Goal: Navigation & Orientation: Find specific page/section

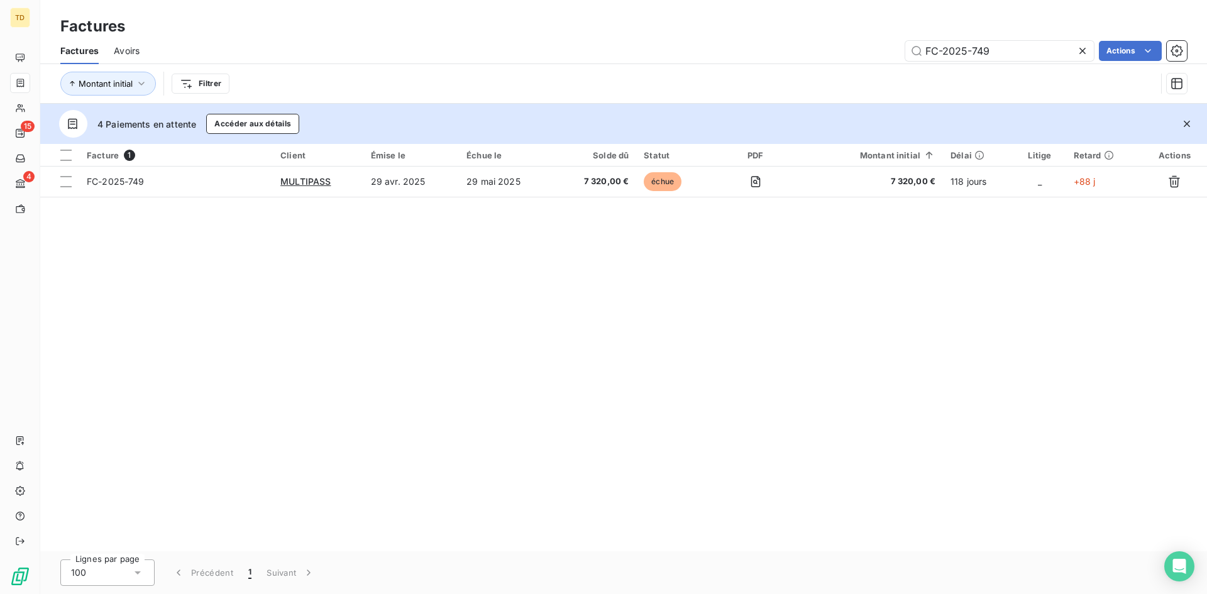
click at [1084, 50] on icon at bounding box center [1082, 51] width 13 height 13
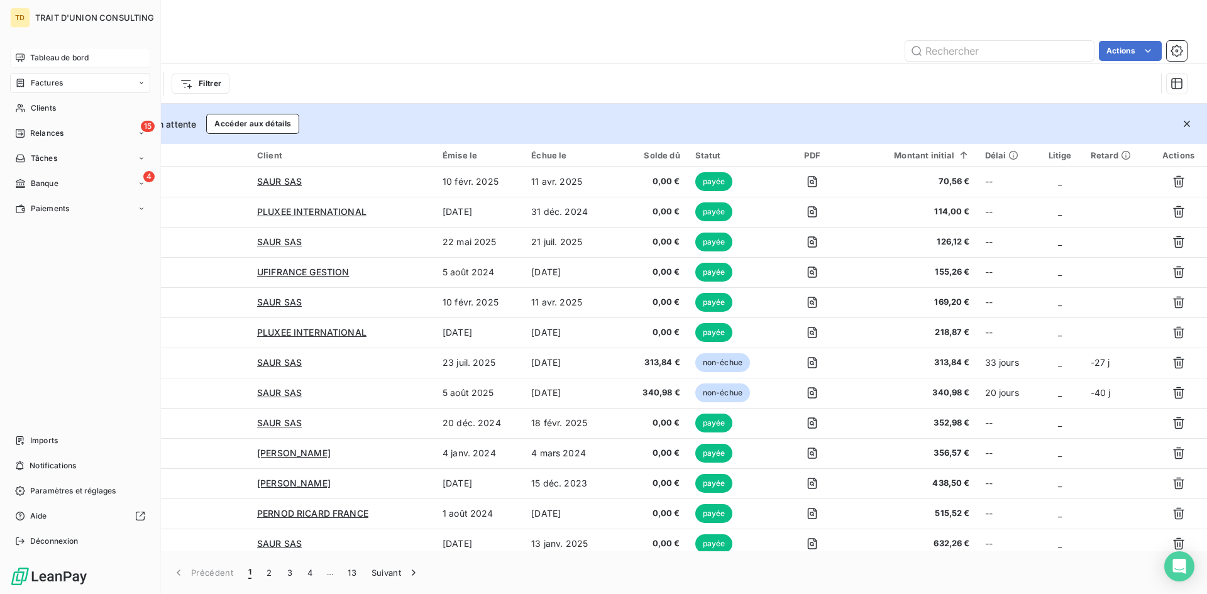
click at [31, 48] on div "Tableau de bord" at bounding box center [80, 58] width 140 height 20
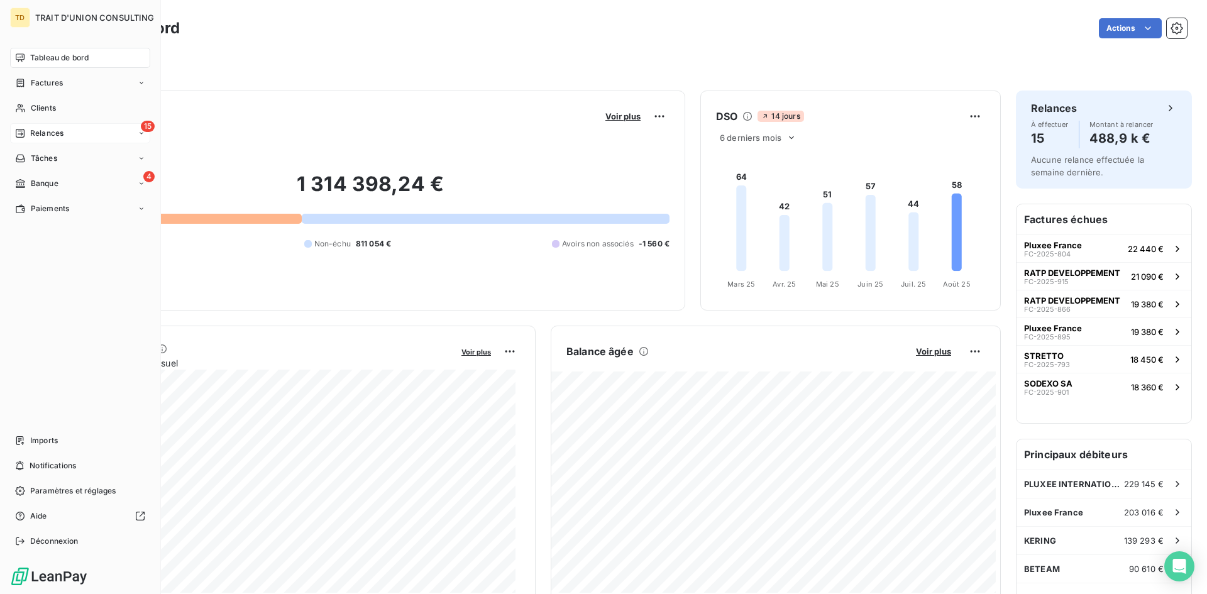
click at [43, 136] on span "Relances" at bounding box center [46, 133] width 33 height 11
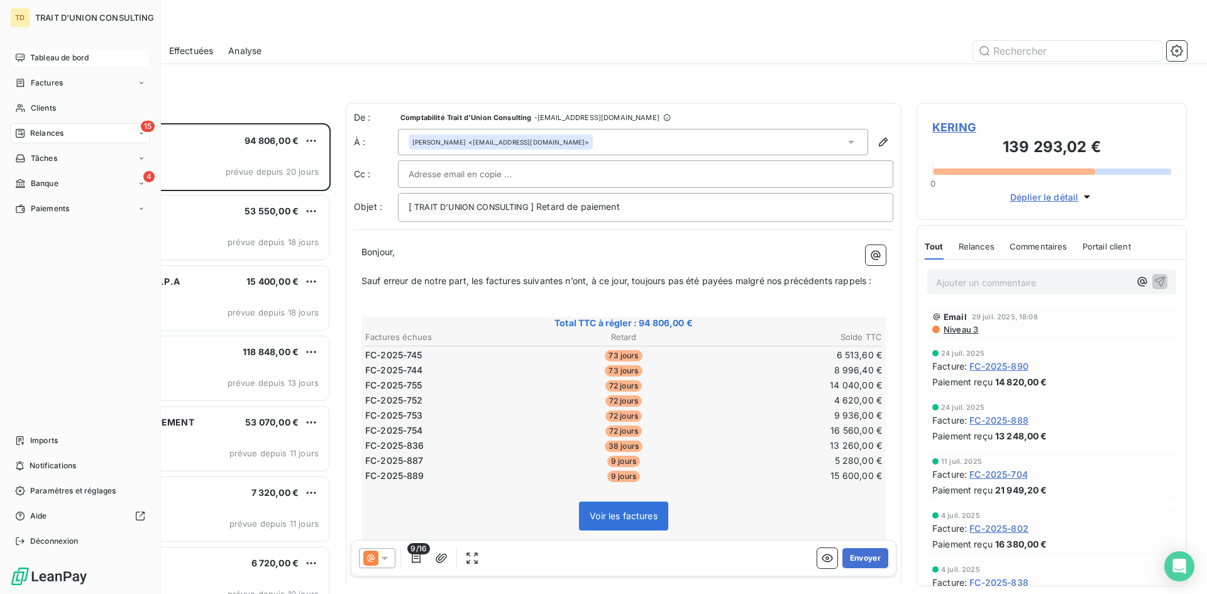
click at [45, 63] on span "Tableau de bord" at bounding box center [59, 57] width 58 height 11
